Goal: Find specific page/section: Find specific page/section

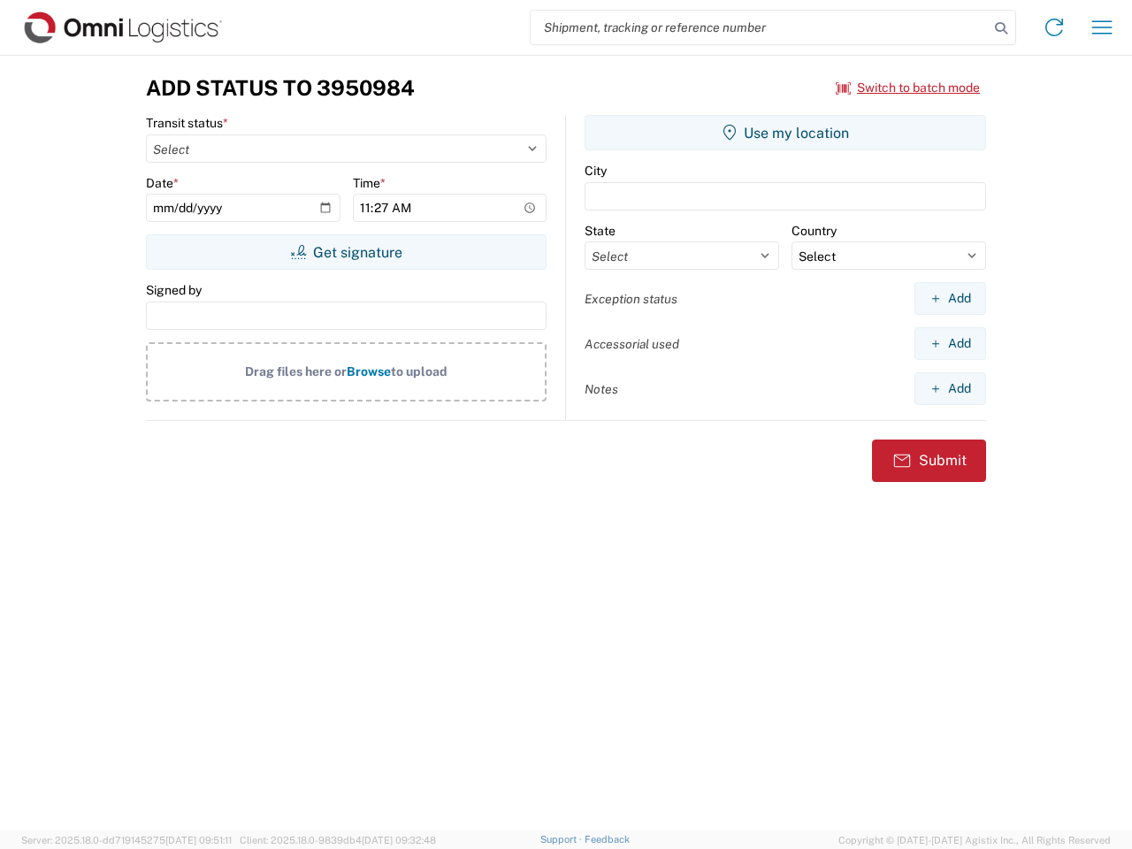
click at [760, 27] on input "search" at bounding box center [760, 28] width 458 height 34
click at [1001, 28] on icon at bounding box center [1001, 28] width 25 height 25
click at [1054, 27] on icon at bounding box center [1054, 27] width 28 height 28
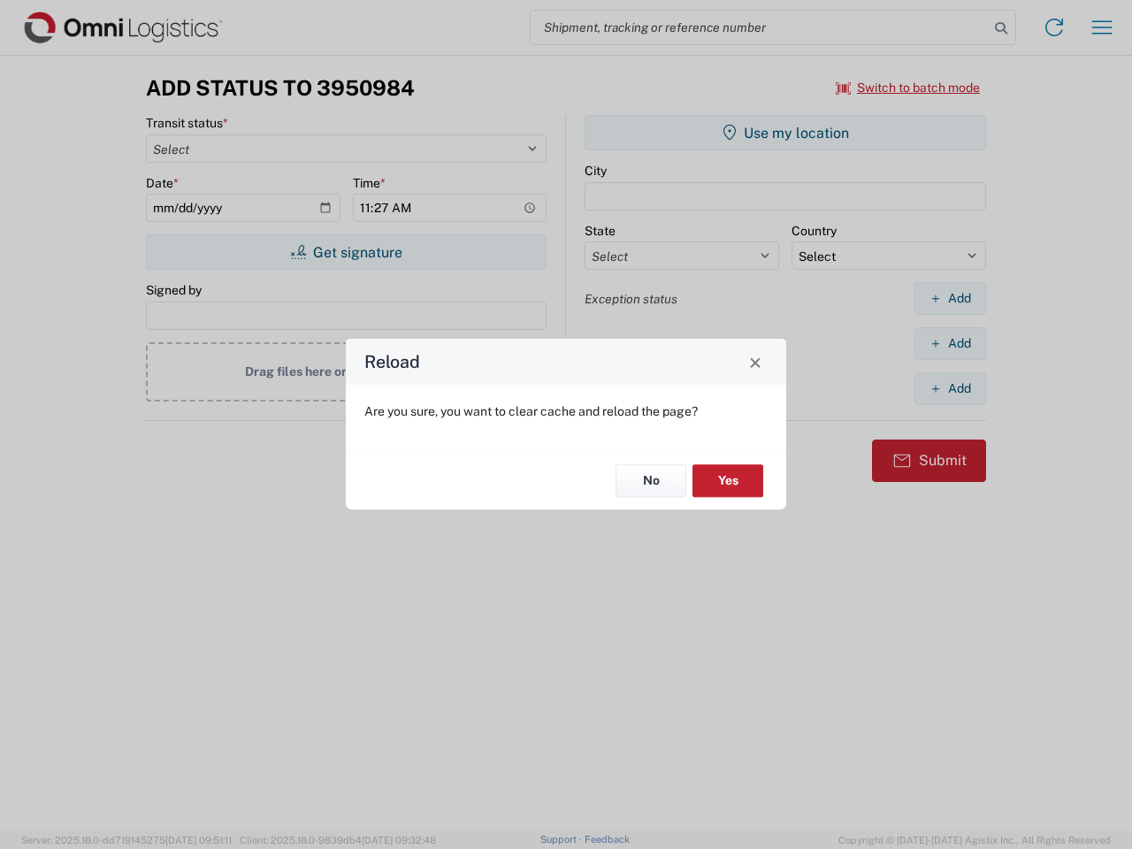
click at [1102, 27] on div "Reload Are you sure, you want to clear cache and reload the page? No Yes" at bounding box center [566, 424] width 1132 height 849
click at [908, 88] on div "Reload Are you sure, you want to clear cache and reload the page? No Yes" at bounding box center [566, 424] width 1132 height 849
click at [346, 252] on div "Reload Are you sure, you want to clear cache and reload the page? No Yes" at bounding box center [566, 424] width 1132 height 849
click at [785, 133] on div "Reload Are you sure, you want to clear cache and reload the page? No Yes" at bounding box center [566, 424] width 1132 height 849
click at [950, 298] on div "Reload Are you sure, you want to clear cache and reload the page? No Yes" at bounding box center [566, 424] width 1132 height 849
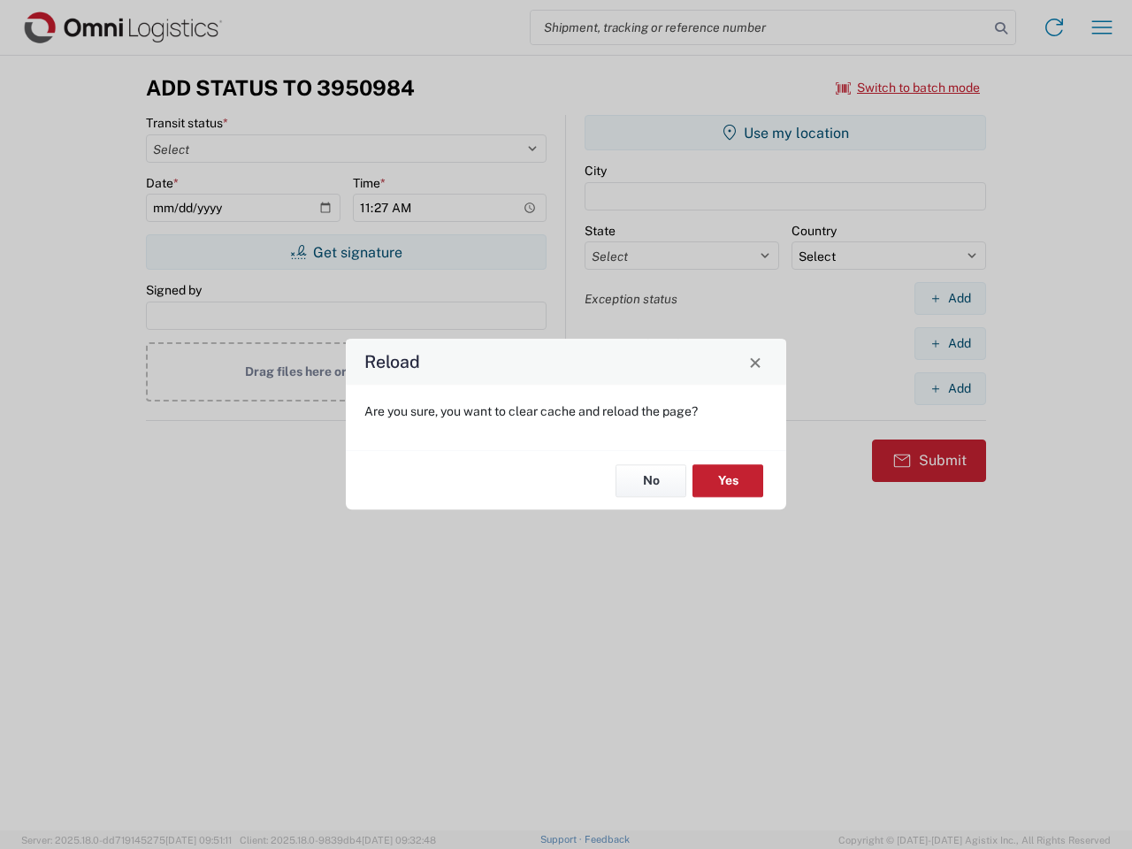
click at [950, 343] on div "Reload Are you sure, you want to clear cache and reload the page? No Yes" at bounding box center [566, 424] width 1132 height 849
click at [950, 388] on div "Reload Are you sure, you want to clear cache and reload the page? No Yes" at bounding box center [566, 424] width 1132 height 849
